Goal: Communication & Community: Ask a question

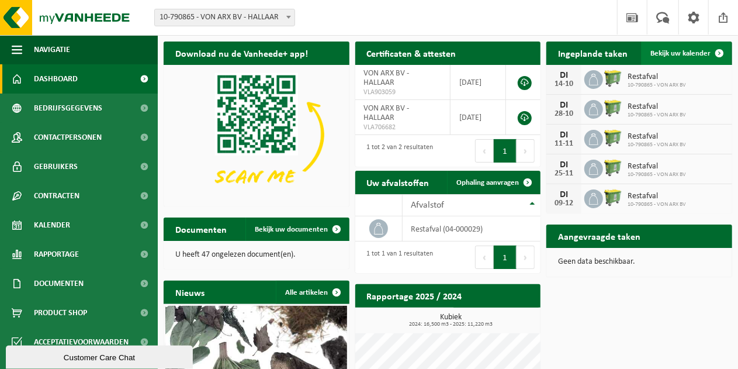
click at [720, 52] on span at bounding box center [719, 53] width 23 height 23
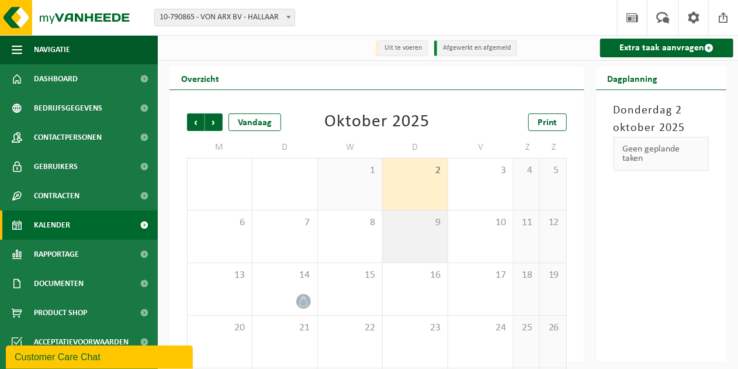
click at [420, 237] on div "9" at bounding box center [415, 236] width 65 height 52
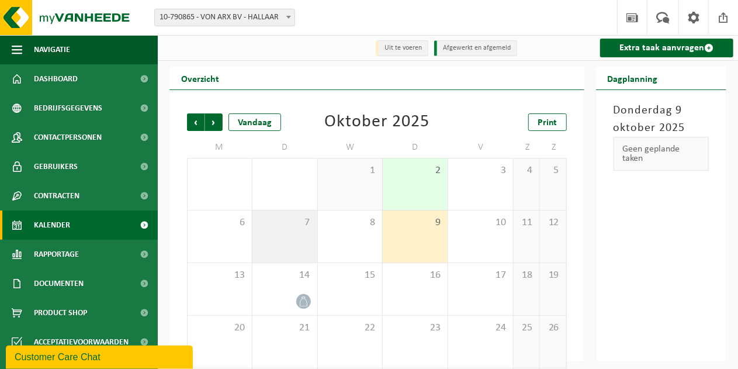
click at [297, 222] on span "7" at bounding box center [284, 222] width 53 height 13
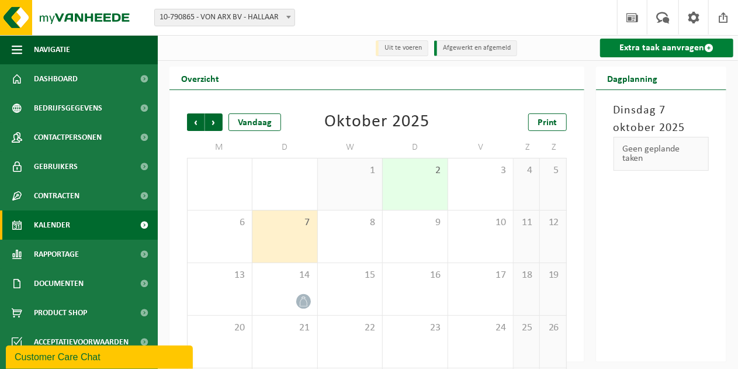
click at [656, 46] on link "Extra taak aanvragen" at bounding box center [666, 48] width 133 height 19
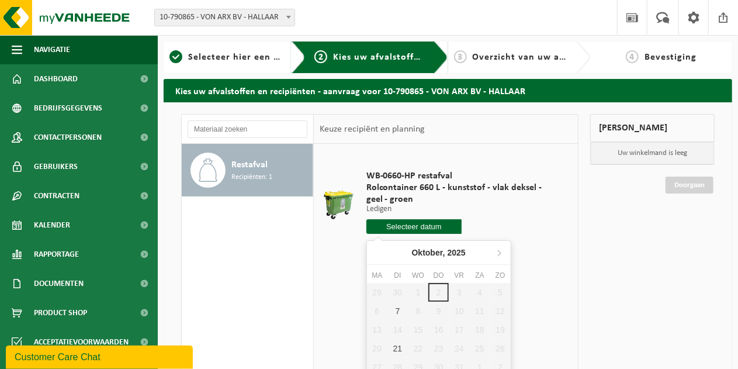
click at [415, 226] on input "text" at bounding box center [415, 226] width 96 height 15
click at [396, 310] on div "7" at bounding box center [398, 311] width 20 height 19
type input "Van 2025-10-07"
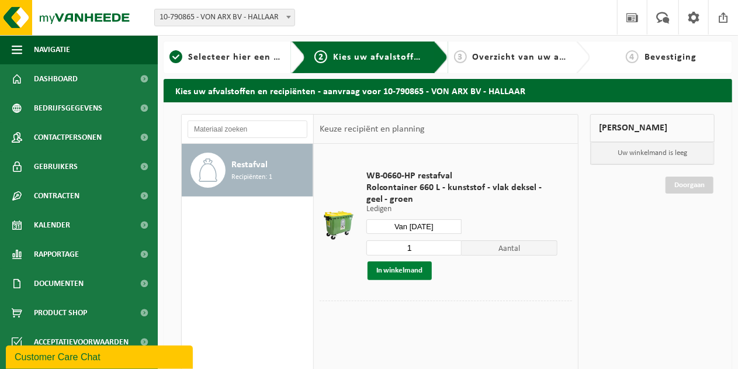
click at [393, 270] on button "In winkelmand" at bounding box center [400, 270] width 64 height 19
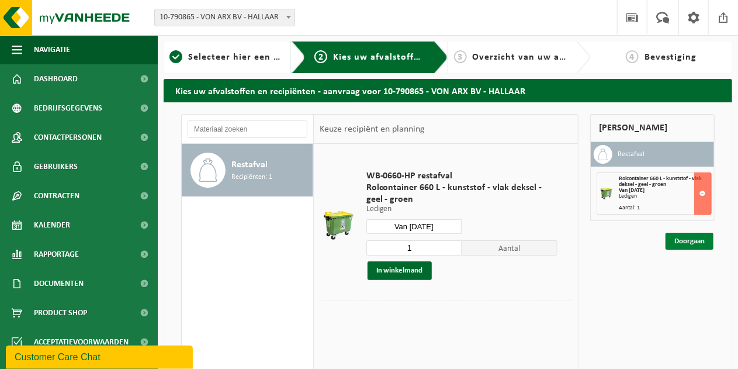
click at [685, 238] on link "Doorgaan" at bounding box center [690, 241] width 48 height 17
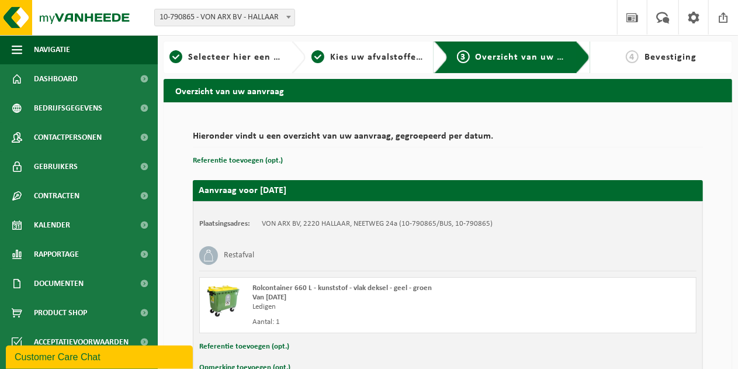
scroll to position [70, 0]
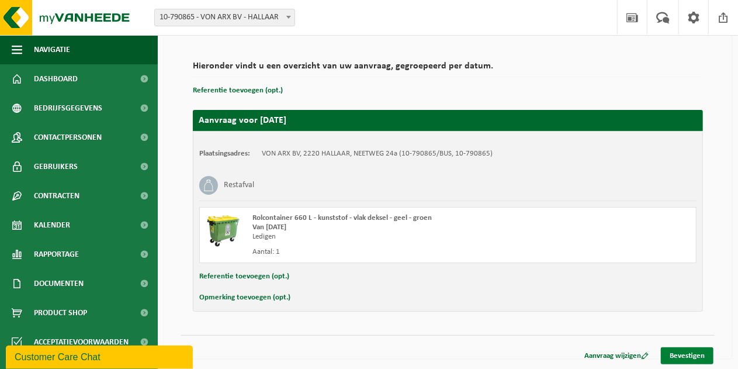
click at [689, 354] on link "Bevestigen" at bounding box center [687, 355] width 53 height 17
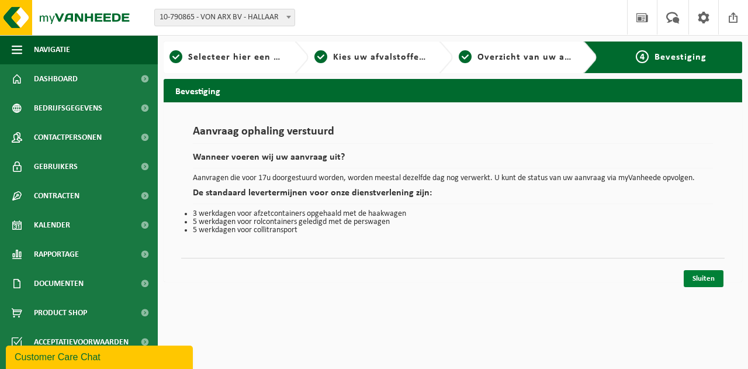
click at [712, 280] on link "Sluiten" at bounding box center [704, 278] width 40 height 17
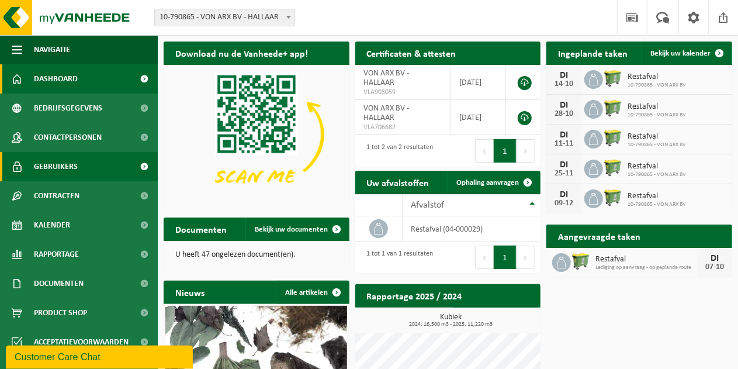
scroll to position [140, 0]
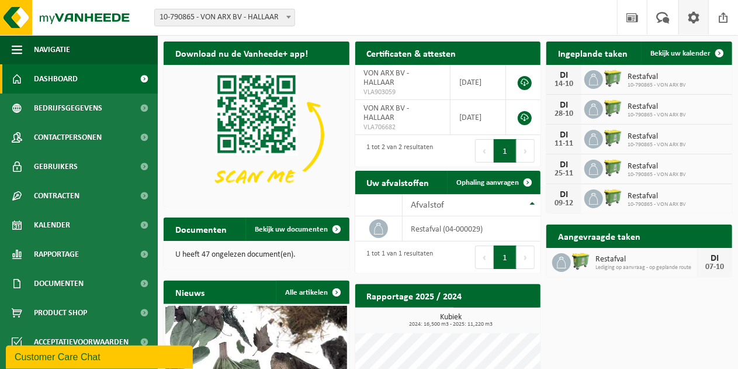
click at [692, 20] on span at bounding box center [694, 17] width 18 height 34
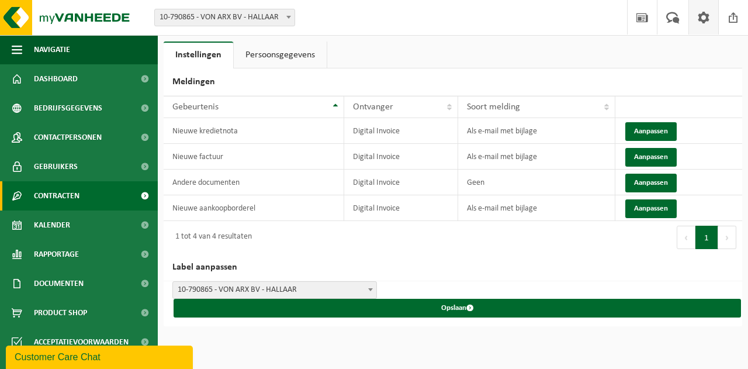
click at [67, 199] on span "Contracten" at bounding box center [57, 195] width 46 height 29
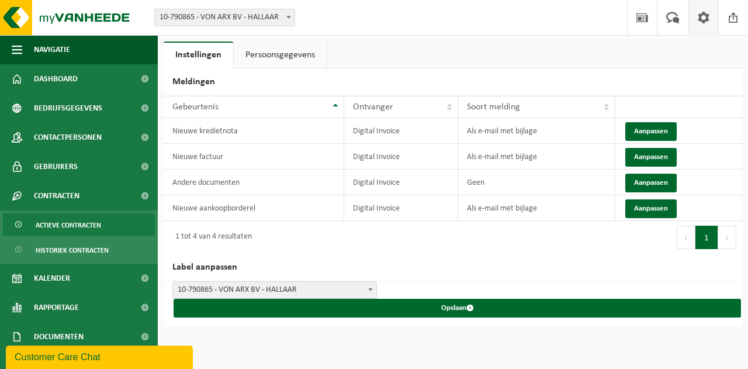
click at [65, 223] on span "Actieve contracten" at bounding box center [68, 225] width 65 height 22
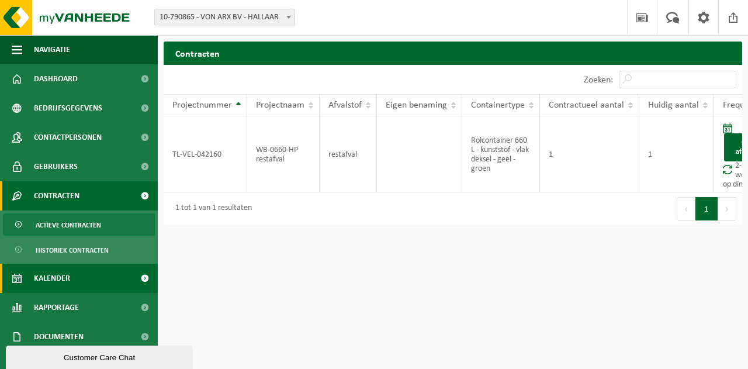
scroll to position [41, 0]
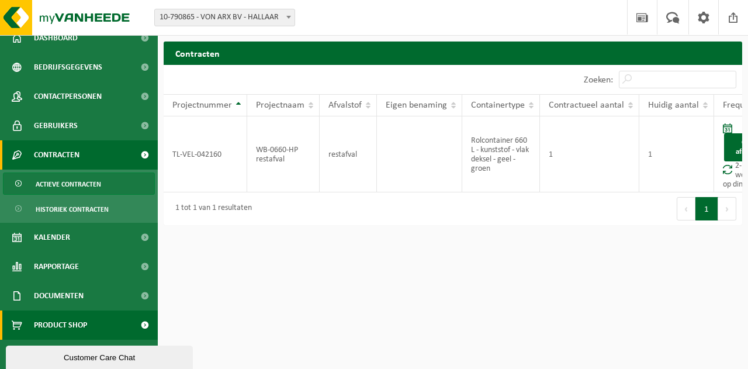
click at [71, 322] on span "Product Shop" at bounding box center [60, 324] width 53 height 29
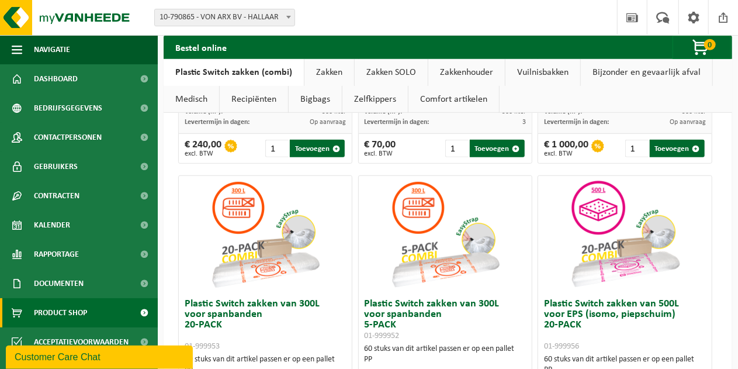
scroll to position [303, 0]
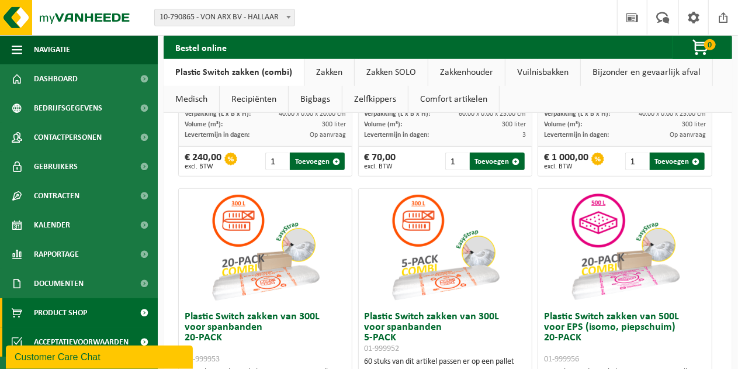
click at [74, 341] on span "Acceptatievoorwaarden" at bounding box center [81, 341] width 95 height 29
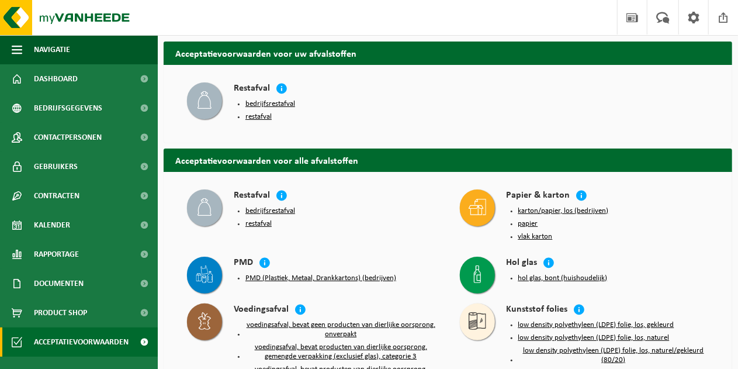
click at [74, 341] on span "Acceptatievoorwaarden" at bounding box center [81, 341] width 95 height 29
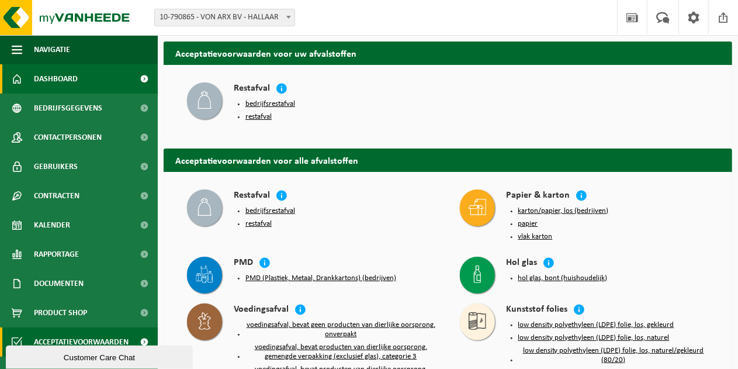
click at [57, 78] on span "Dashboard" at bounding box center [56, 78] width 44 height 29
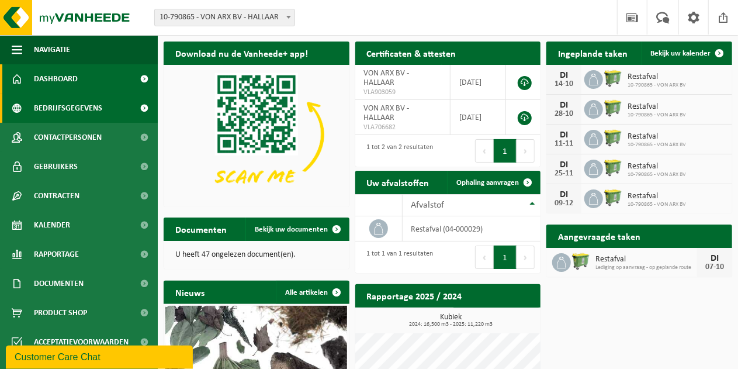
click at [62, 107] on span "Bedrijfsgegevens" at bounding box center [68, 108] width 68 height 29
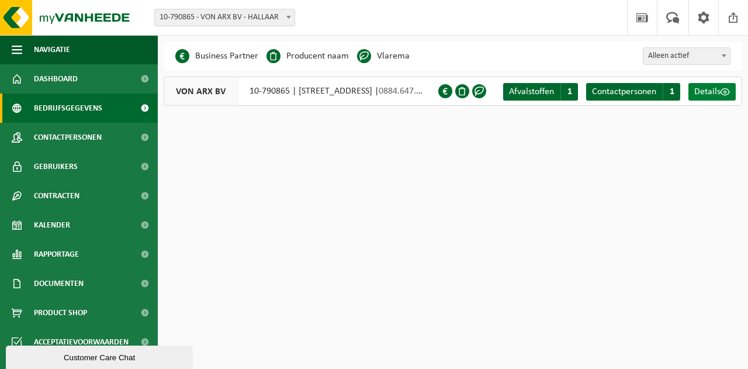
click at [714, 89] on span "Details" at bounding box center [708, 91] width 26 height 9
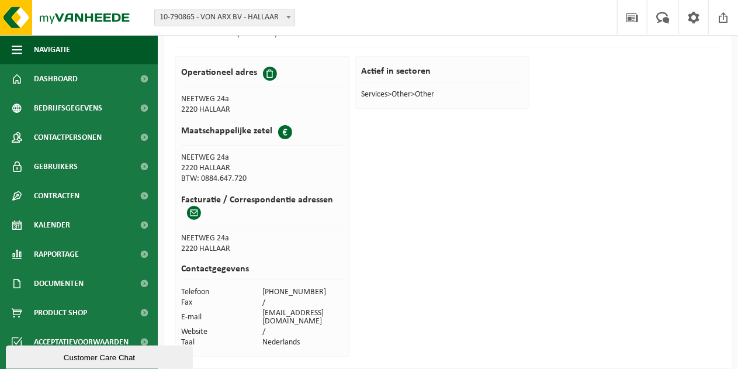
scroll to position [56, 0]
click at [587, 236] on div "VON ARX BV (10-790865) Operationeel adres NEETWEG 24a 2220 HALLAAR Maatschappel…" at bounding box center [448, 190] width 569 height 354
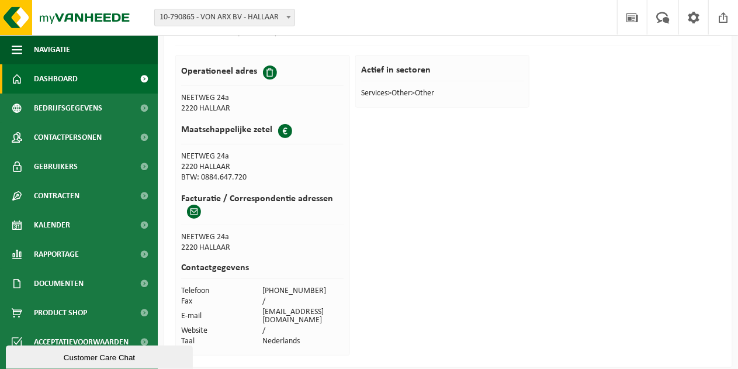
click at [48, 80] on span "Dashboard" at bounding box center [56, 78] width 44 height 29
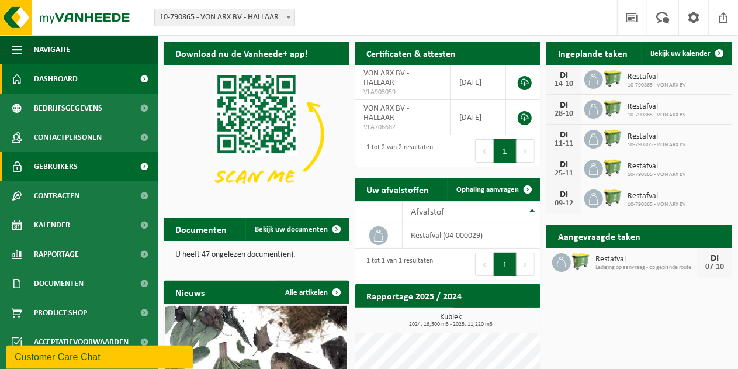
click at [58, 172] on span "Gebruikers" at bounding box center [56, 166] width 44 height 29
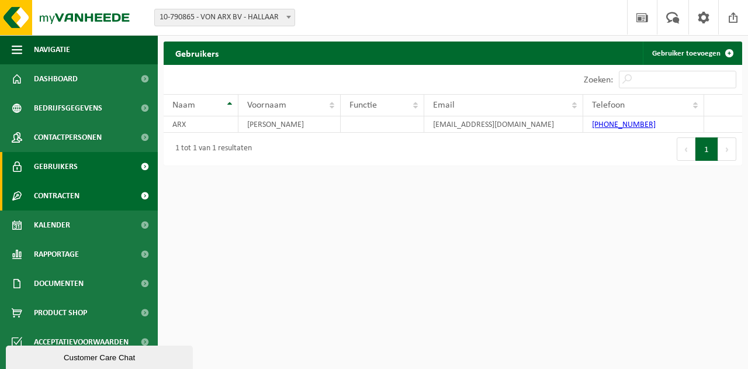
click at [63, 201] on span "Contracten" at bounding box center [57, 195] width 46 height 29
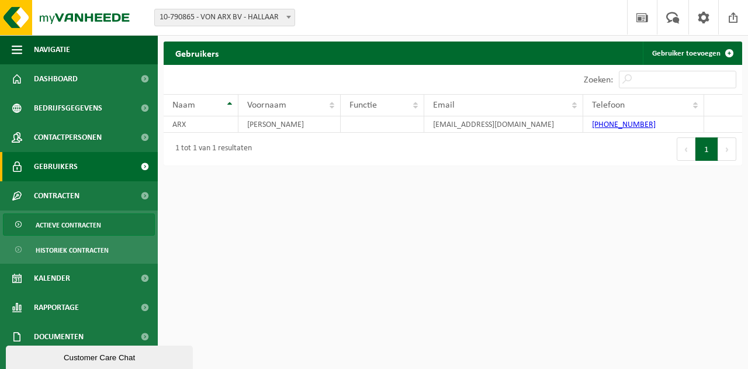
click at [63, 226] on span "Actieve contracten" at bounding box center [68, 225] width 65 height 22
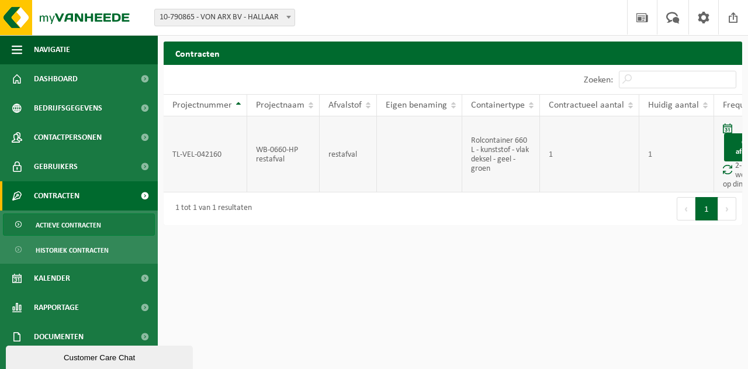
click at [201, 154] on td "TL-VEL-042160" at bounding box center [206, 154] width 84 height 76
click at [730, 146] on link "Op afroep" at bounding box center [746, 147] width 44 height 28
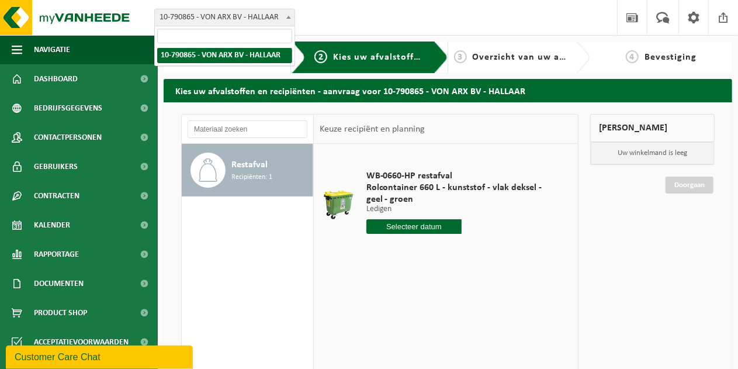
click at [246, 15] on span "10-790865 - VON ARX BV - HALLAAR" at bounding box center [225, 17] width 140 height 16
click at [637, 16] on span at bounding box center [633, 17] width 18 height 34
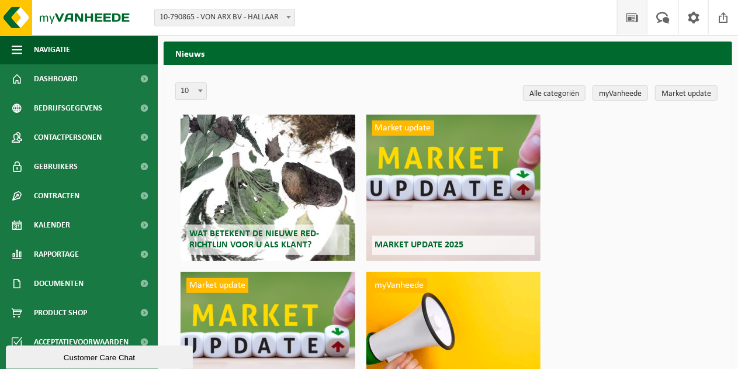
click at [637, 16] on span at bounding box center [633, 17] width 18 height 34
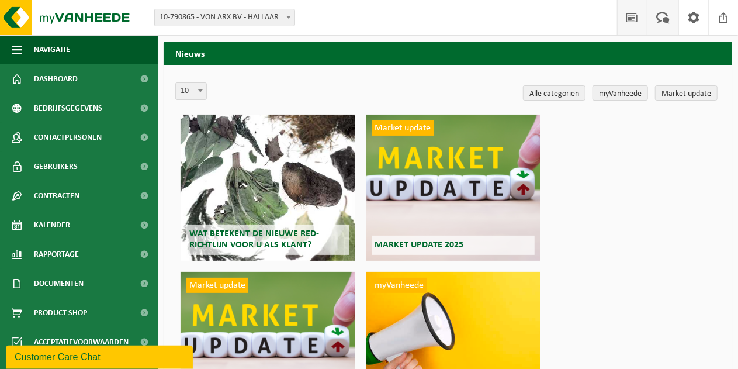
click at [666, 16] on span at bounding box center [663, 17] width 19 height 34
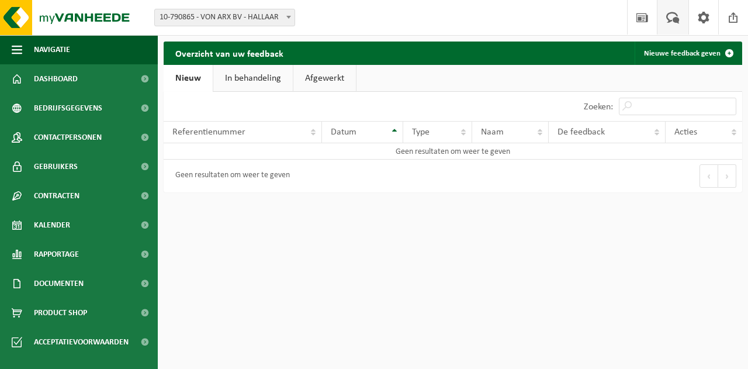
click at [695, 13] on span at bounding box center [704, 17] width 18 height 34
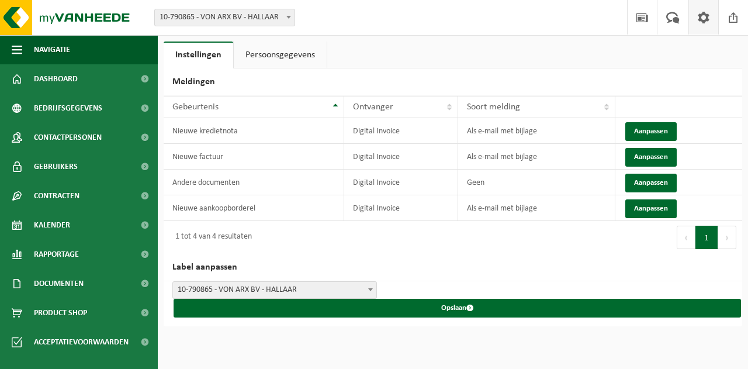
click at [705, 13] on span at bounding box center [704, 17] width 18 height 34
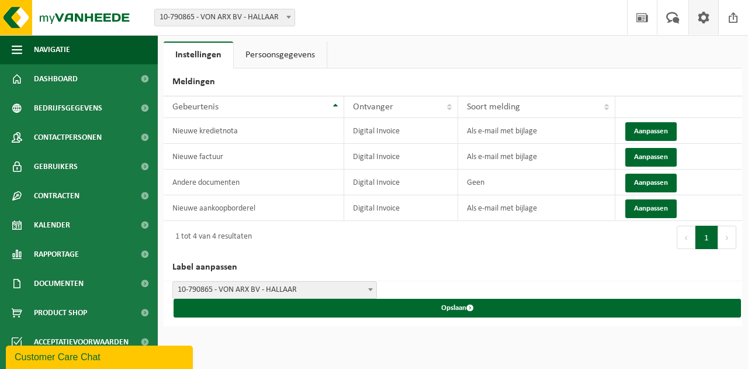
click at [77, 353] on div "Customer Care Chat" at bounding box center [100, 357] width 170 height 14
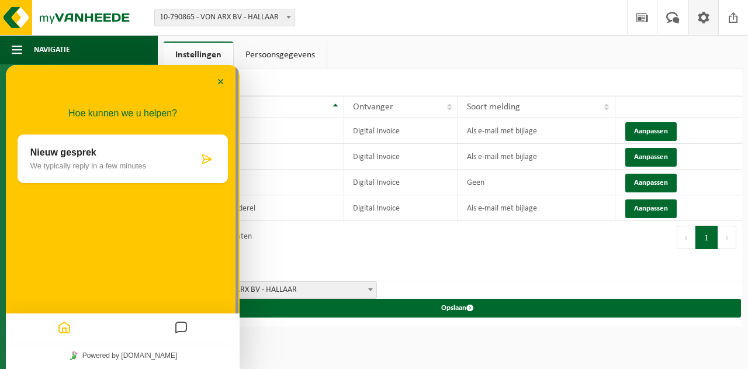
click at [56, 160] on div "Nieuw gesprek We typically reply in a few minutes" at bounding box center [114, 158] width 168 height 23
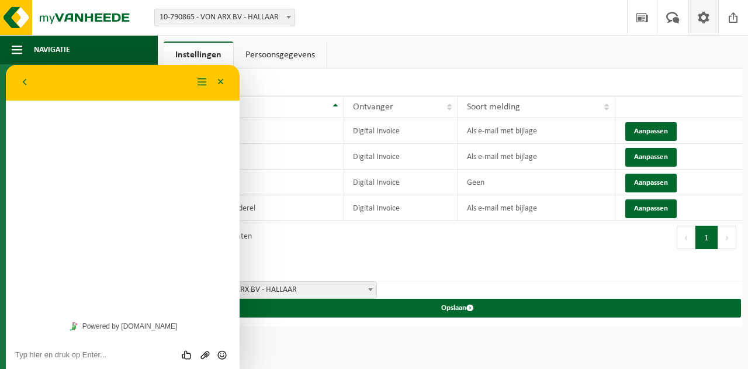
click at [64, 349] on div "Beoordeel deze chat Upload bestand Emoji invoeren" at bounding box center [122, 354] width 215 height 11
click at [53, 358] on textarea at bounding box center [122, 354] width 215 height 9
click at [53, 352] on textarea at bounding box center [122, 354] width 215 height 9
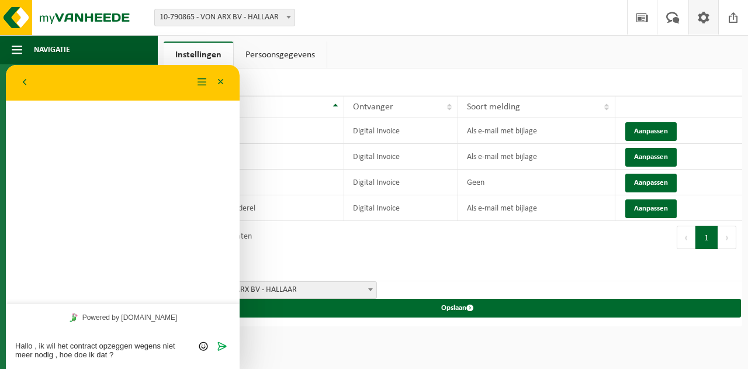
type textarea "Hallo , ik wil het contract opzeggen wegens niet meer nodig , hoe doe ik dat ?"
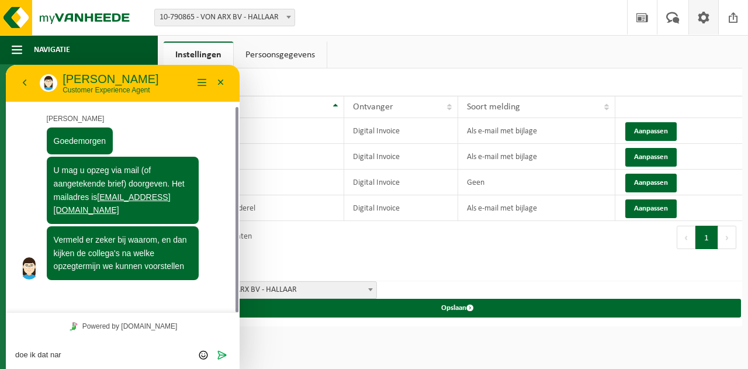
scroll to position [26, 0]
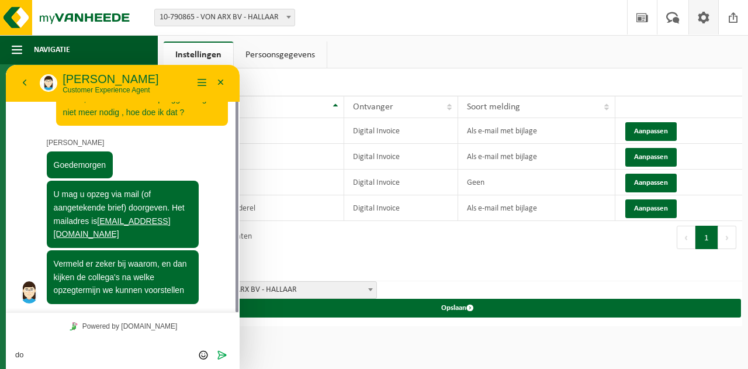
type textarea "d"
type textarea "ok , ik stel het op"
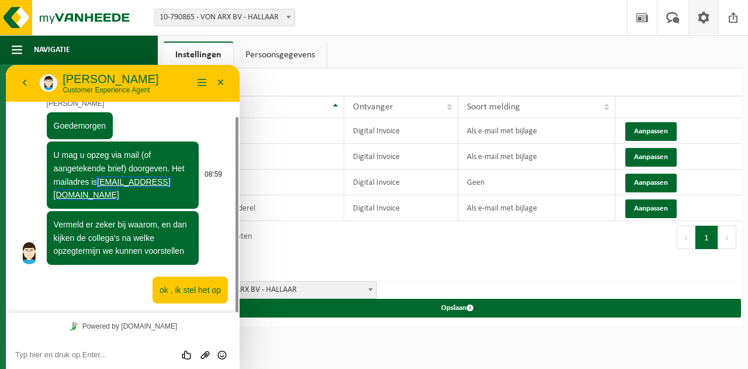
click at [114, 196] on link "[EMAIL_ADDRESS][DOMAIN_NAME]" at bounding box center [112, 188] width 117 height 23
